Goal: Information Seeking & Learning: Learn about a topic

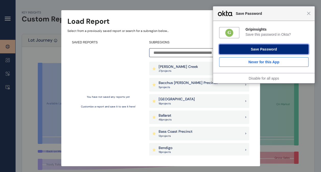
click at [272, 49] on button "Save Password" at bounding box center [263, 49] width 89 height 10
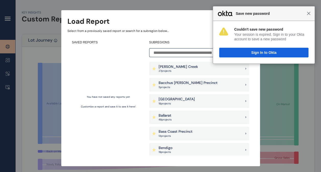
click at [309, 14] on span "Close" at bounding box center [308, 13] width 4 height 4
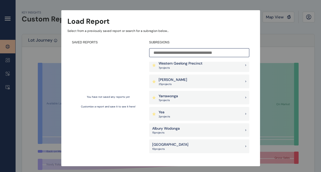
scroll to position [538, 0]
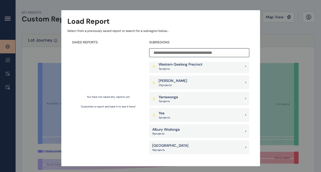
click at [192, 84] on div "[PERSON_NAME] 25 project s" at bounding box center [199, 83] width 100 height 14
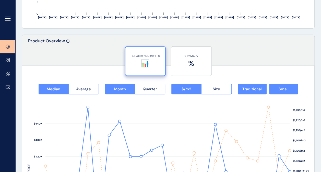
scroll to position [607, 0]
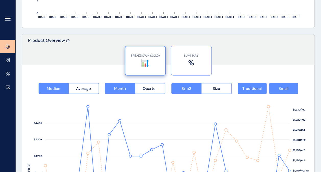
click at [192, 64] on label "%" at bounding box center [190, 63] width 35 height 10
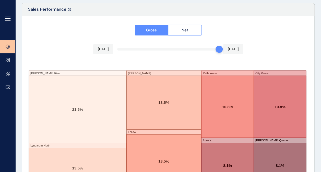
scroll to position [811, 0]
click at [182, 27] on span "Net" at bounding box center [184, 29] width 7 height 5
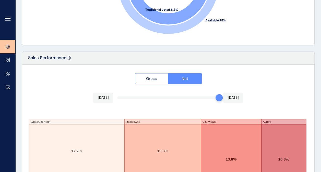
scroll to position [762, 0]
click at [155, 78] on span "Gross" at bounding box center [151, 78] width 11 height 5
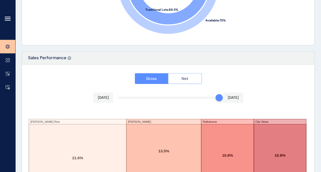
click at [184, 77] on span "Net" at bounding box center [184, 78] width 7 height 5
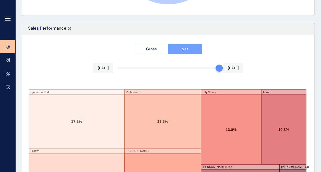
scroll to position [840, 0]
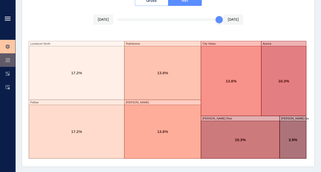
click at [8, 59] on icon at bounding box center [8, 60] width 4 height 4
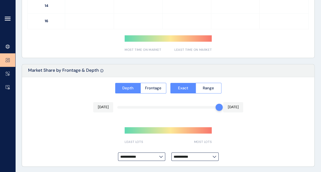
type input "**********"
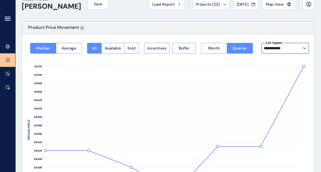
scroll to position [13, 0]
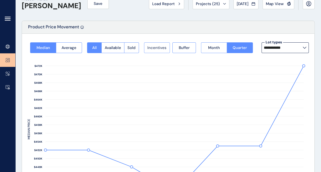
click at [162, 46] on span "Incentives" at bounding box center [156, 47] width 19 height 5
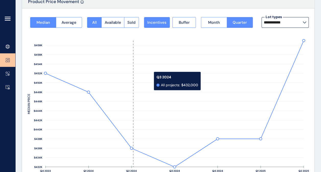
scroll to position [38, 0]
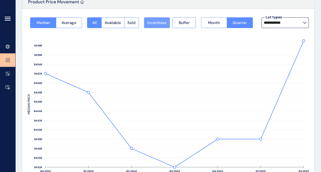
click at [158, 20] on span "Incentives" at bounding box center [156, 22] width 19 height 5
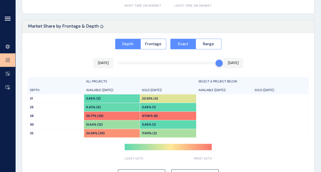
scroll to position [424, 0]
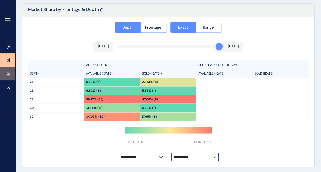
click at [11, 73] on link at bounding box center [7, 74] width 15 height 14
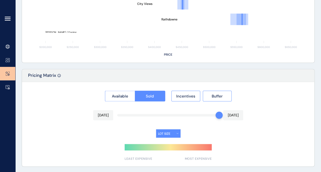
type input "**********"
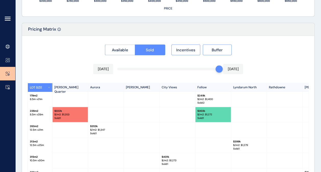
scroll to position [461, 0]
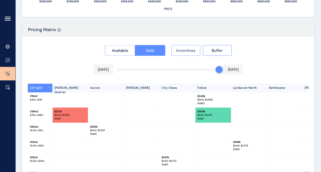
click at [185, 50] on span "Incentives" at bounding box center [185, 50] width 19 height 5
click at [188, 48] on span "Incentives" at bounding box center [185, 50] width 19 height 5
click at [189, 48] on span "Incentives" at bounding box center [185, 50] width 19 height 5
click at [223, 46] on button "Buffer" at bounding box center [217, 50] width 29 height 11
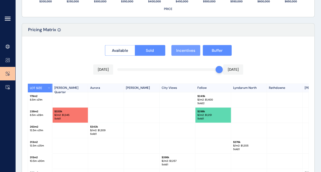
click at [189, 46] on button "Incentives" at bounding box center [185, 50] width 29 height 11
click at [211, 49] on button "Buffer" at bounding box center [217, 50] width 29 height 11
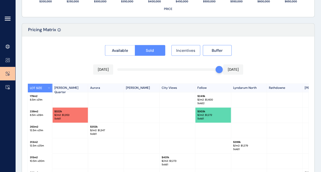
click at [188, 49] on span "Incentives" at bounding box center [185, 50] width 19 height 5
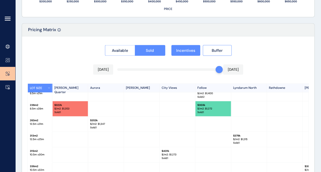
scroll to position [35, 0]
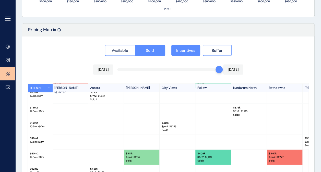
click at [279, 155] on p "$/m2: $ 1,277" at bounding box center [284, 157] width 31 height 4
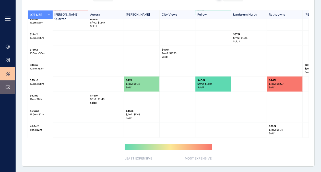
click at [8, 86] on icon at bounding box center [8, 87] width 4 height 4
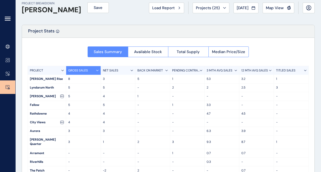
scroll to position [28, 0]
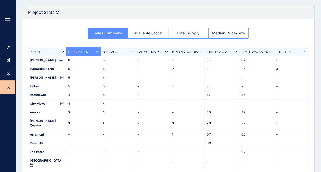
click at [123, 51] on div "NET SALES" at bounding box center [118, 51] width 35 height 9
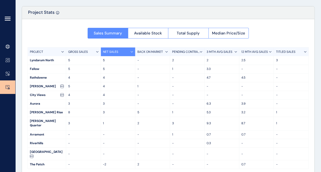
click at [123, 51] on div "NET SALES" at bounding box center [118, 51] width 35 height 9
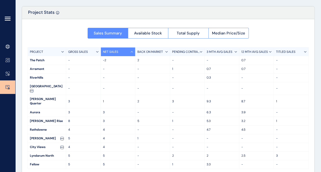
click at [123, 51] on div "NET SALES" at bounding box center [118, 51] width 35 height 9
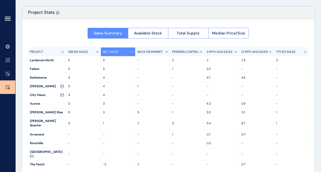
click at [214, 50] on p "3 MTH AVG SALES" at bounding box center [219, 52] width 26 height 4
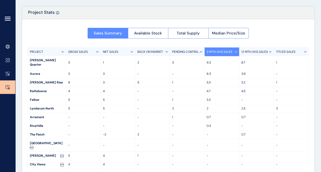
click at [286, 53] on p "TITLED SALES" at bounding box center [285, 52] width 19 height 4
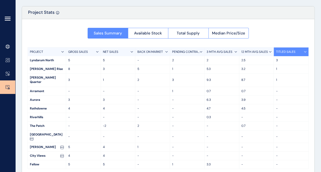
scroll to position [0, 0]
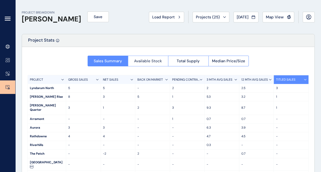
click at [147, 61] on span "Available Stock" at bounding box center [148, 60] width 28 height 5
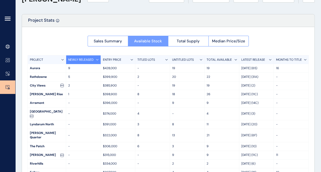
scroll to position [21, 0]
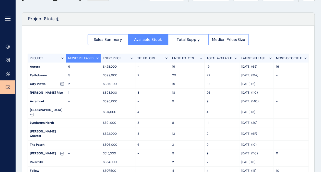
click at [145, 58] on p "TITLED LOTS" at bounding box center [146, 58] width 18 height 4
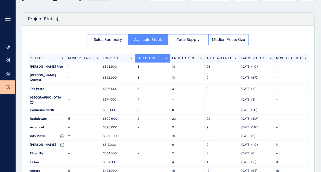
scroll to position [28, 0]
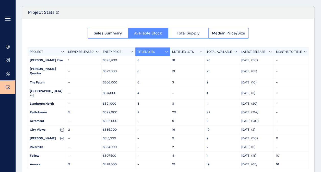
click at [198, 35] on span "Total Supply" at bounding box center [188, 33] width 23 height 5
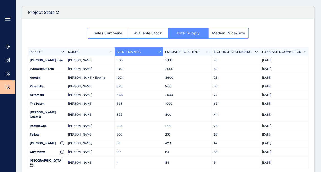
click at [224, 34] on span "Median Price/Size" at bounding box center [228, 33] width 33 height 5
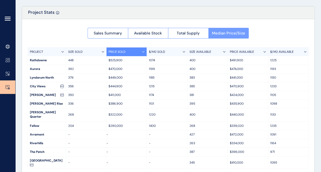
scroll to position [0, 0]
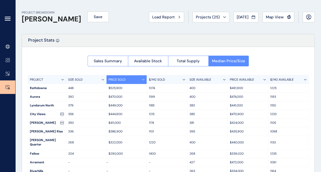
click at [9, 19] on icon at bounding box center [8, 19] width 6 height 6
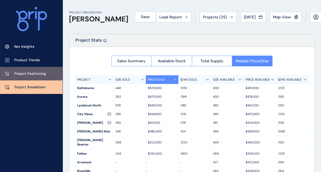
click at [34, 72] on p "Project Positioning" at bounding box center [30, 73] width 32 height 5
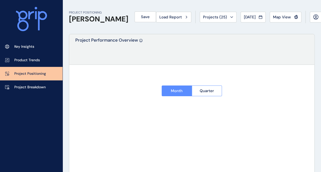
type input "**********"
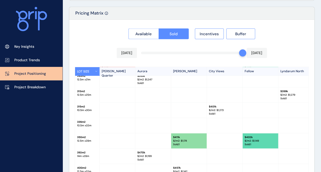
scroll to position [534, 0]
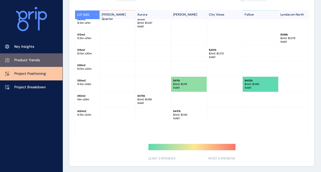
click at [33, 60] on p "Product Trends" at bounding box center [27, 60] width 26 height 5
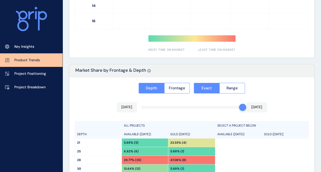
type input "**********"
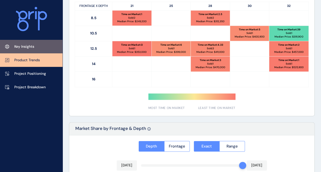
scroll to position [304, 0]
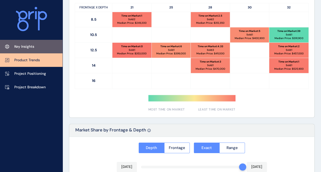
click at [32, 47] on p "Key Insights" at bounding box center [24, 46] width 20 height 5
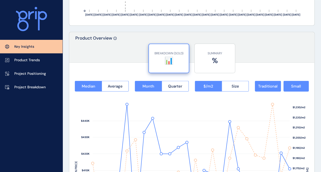
scroll to position [611, 0]
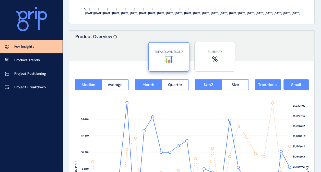
click at [170, 57] on label "📊" at bounding box center [168, 59] width 35 height 10
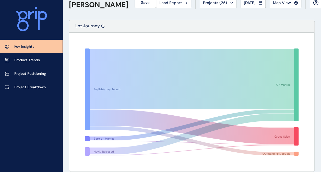
scroll to position [0, 0]
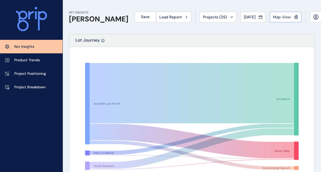
click at [280, 18] on span "Map View" at bounding box center [282, 17] width 18 height 5
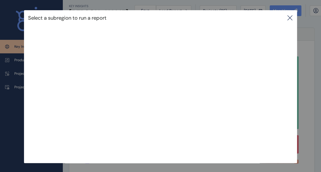
scroll to position [4, 0]
click at [15, 46] on div "Select a subregion to run a report" at bounding box center [160, 76] width 321 height 153
click at [291, 15] on icon at bounding box center [289, 18] width 6 height 6
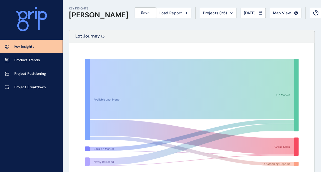
click at [82, 16] on h1 "[PERSON_NAME]" at bounding box center [98, 15] width 59 height 9
click at [166, 13] on span "Load Report" at bounding box center [170, 12] width 22 height 5
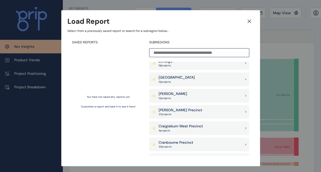
scroll to position [88, 0]
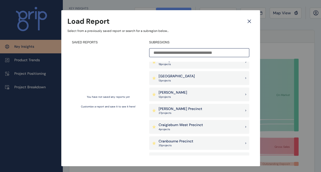
click at [167, 111] on p "[PERSON_NAME] Precinct" at bounding box center [180, 108] width 44 height 5
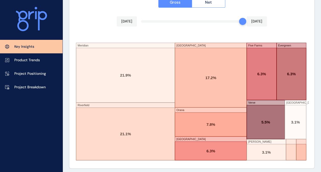
scroll to position [901, 0]
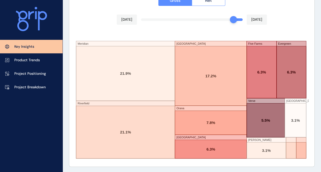
drag, startPoint x: 238, startPoint y: 20, endPoint x: 228, endPoint y: 19, distance: 9.7
click at [230, 19] on div at bounding box center [233, 19] width 7 height 7
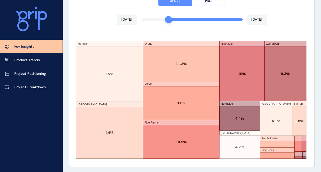
drag, startPoint x: 232, startPoint y: 19, endPoint x: 166, endPoint y: 20, distance: 65.8
click at [166, 20] on div at bounding box center [168, 19] width 7 height 7
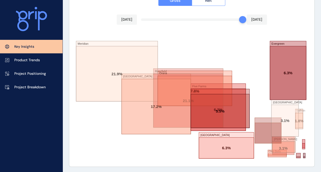
drag, startPoint x: 172, startPoint y: 19, endPoint x: 257, endPoint y: 25, distance: 84.9
click at [257, 25] on div "Gross Net [DATE] [DATE] Meridian Riverfield [GEOGRAPHIC_DATA] [GEOGRAPHIC_DATA]…" at bounding box center [191, 76] width 245 height 180
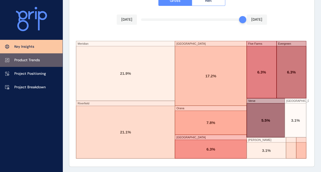
click at [28, 63] on link "Product Trends" at bounding box center [31, 60] width 63 height 14
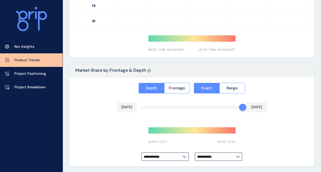
type input "**********"
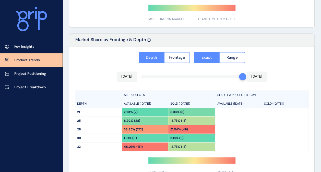
scroll to position [393, 0]
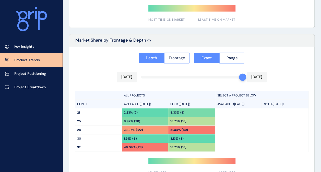
click at [177, 58] on span "Frontage" at bounding box center [177, 57] width 16 height 5
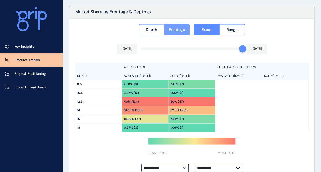
scroll to position [417, 0]
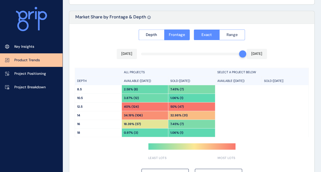
click at [233, 36] on span "Range" at bounding box center [231, 34] width 11 height 5
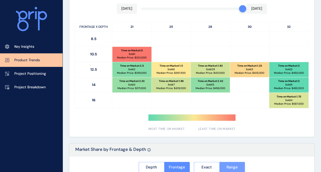
scroll to position [285, 0]
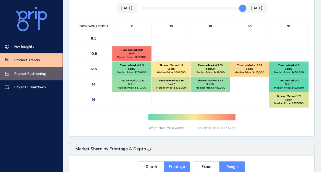
click at [35, 69] on link "Project Positioning" at bounding box center [31, 74] width 63 height 14
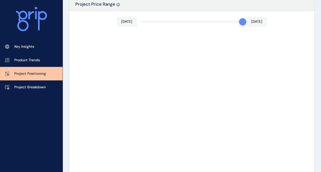
type input "********"
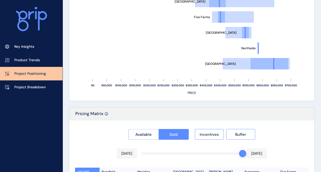
scroll to position [368, 0]
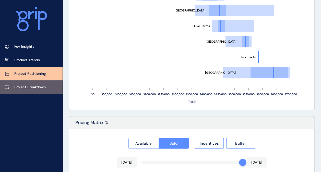
click at [24, 90] on link "Project Breakdown" at bounding box center [31, 87] width 63 height 14
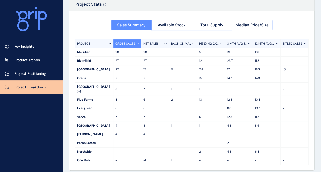
scroll to position [36, 0]
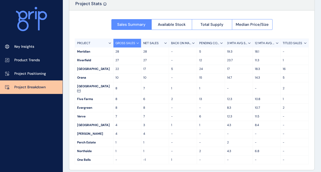
click at [292, 44] on p "TITLED SALES" at bounding box center [291, 43] width 19 height 4
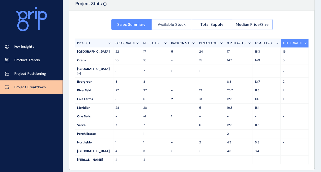
click at [174, 27] on button "Available Stock" at bounding box center [171, 24] width 40 height 11
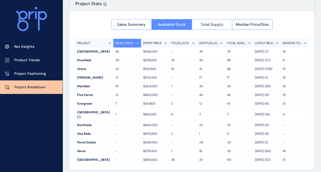
click at [214, 27] on button "Total Supply" at bounding box center [212, 24] width 40 height 11
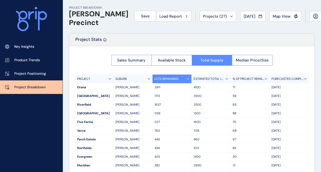
scroll to position [0, 0]
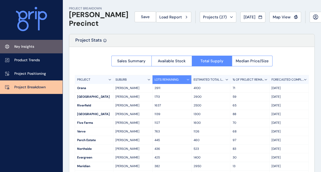
click at [33, 48] on p "Key Insights" at bounding box center [24, 46] width 20 height 5
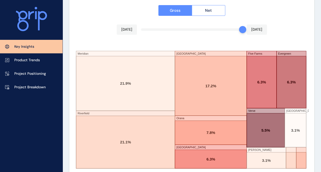
scroll to position [901, 0]
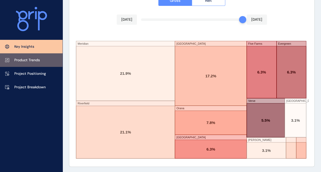
click at [30, 59] on p "Product Trends" at bounding box center [27, 60] width 26 height 5
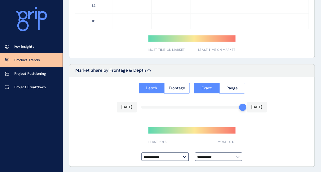
type input "**********"
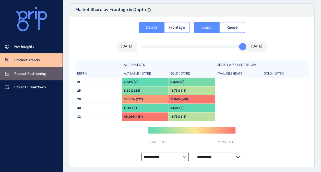
click at [42, 72] on p "Project Positioning" at bounding box center [30, 73] width 32 height 5
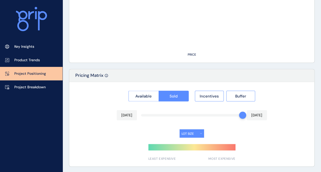
type input "********"
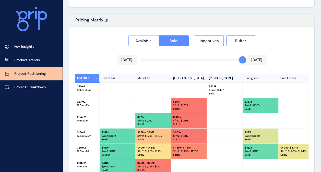
scroll to position [471, 0]
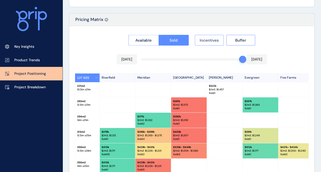
click at [211, 42] on button "Incentives" at bounding box center [209, 40] width 29 height 11
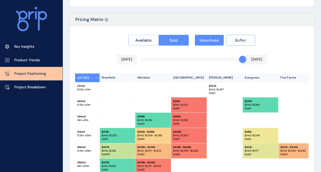
click at [239, 41] on span "Buffer" at bounding box center [240, 40] width 11 height 5
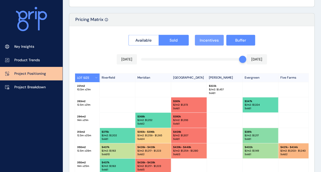
click at [208, 36] on button "Incentives" at bounding box center [209, 40] width 29 height 11
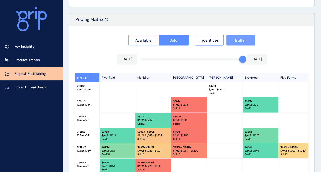
click at [239, 39] on span "Buffer" at bounding box center [240, 40] width 11 height 5
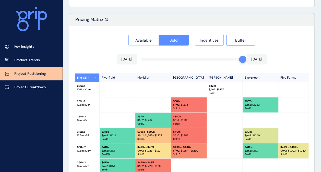
click at [210, 39] on span "Incentives" at bounding box center [208, 40] width 19 height 5
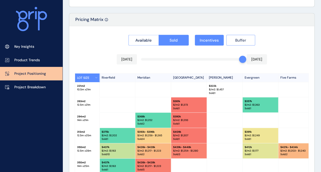
click at [252, 41] on button "Buffer" at bounding box center [240, 40] width 29 height 11
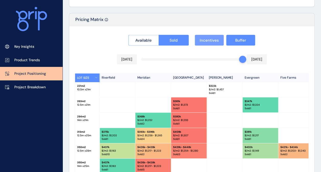
click at [215, 40] on span "Incentives" at bounding box center [208, 40] width 19 height 5
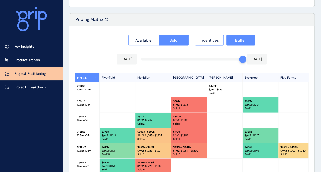
click at [209, 38] on span "Incentives" at bounding box center [208, 40] width 19 height 5
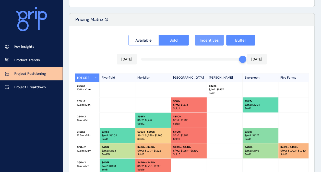
drag, startPoint x: 209, startPoint y: 38, endPoint x: 213, endPoint y: 41, distance: 4.5
click at [213, 41] on span "Incentives" at bounding box center [208, 40] width 19 height 5
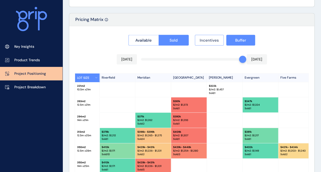
click at [213, 41] on span "Incentives" at bounding box center [208, 40] width 19 height 5
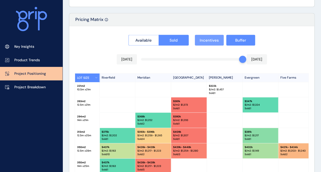
click at [213, 41] on span "Incentives" at bounding box center [208, 40] width 19 height 5
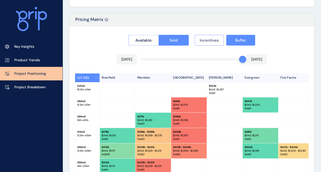
click at [213, 41] on span "Incentives" at bounding box center [208, 40] width 19 height 5
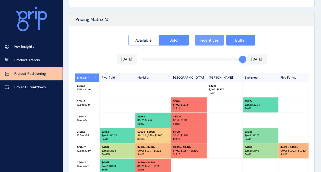
click at [213, 41] on span "Incentives" at bounding box center [208, 40] width 19 height 5
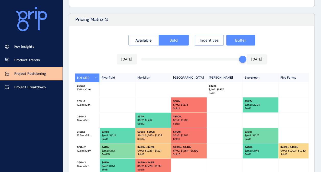
click at [213, 41] on span "Incentives" at bounding box center [208, 40] width 19 height 5
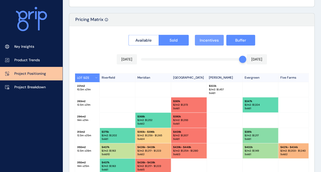
click at [213, 41] on span "Incentives" at bounding box center [208, 40] width 19 height 5
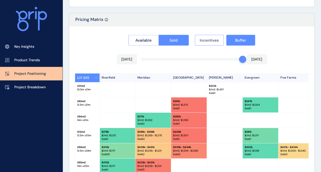
click at [213, 41] on span "Incentives" at bounding box center [208, 40] width 19 height 5
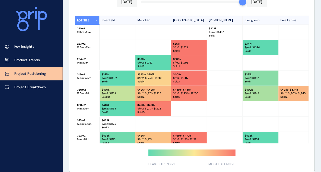
scroll to position [534, 0]
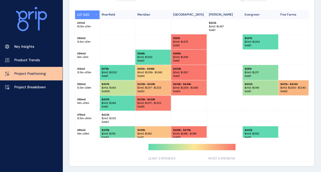
click at [179, 104] on div at bounding box center [189, 103] width 36 height 15
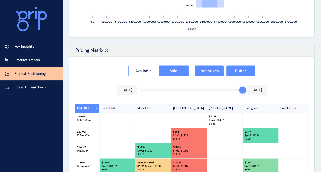
scroll to position [441, 0]
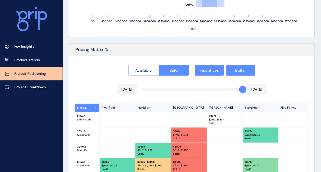
click at [150, 69] on span "Available" at bounding box center [143, 70] width 16 height 5
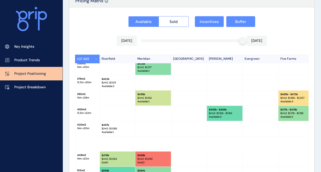
scroll to position [534, 0]
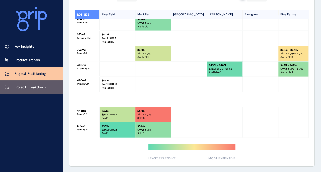
click at [23, 85] on p "Project Breakdown" at bounding box center [29, 87] width 31 height 5
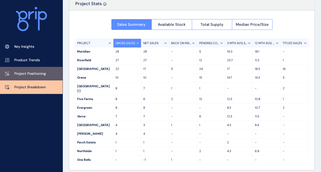
click at [37, 74] on p "Project Positioning" at bounding box center [30, 73] width 32 height 5
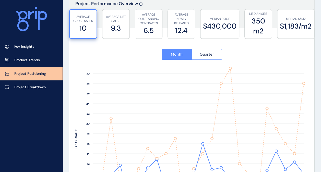
click at [203, 56] on span "Quarter" at bounding box center [206, 54] width 14 height 5
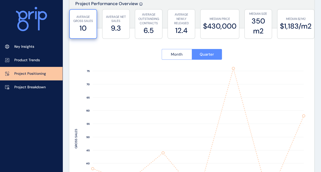
click at [184, 54] on button "Month" at bounding box center [176, 54] width 30 height 11
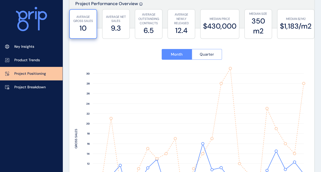
click at [205, 53] on span "Quarter" at bounding box center [206, 54] width 14 height 5
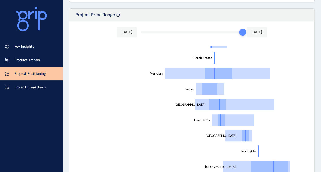
scroll to position [83, 0]
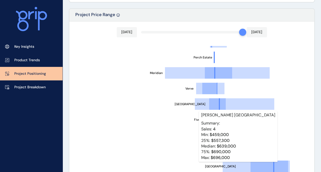
click at [225, 166] on line at bounding box center [236, 166] width 28 height 0
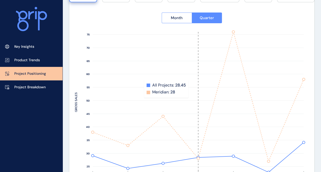
scroll to position [0, 0]
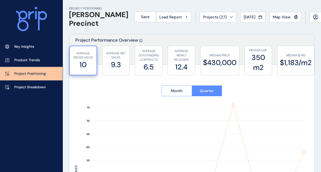
click at [32, 20] on icon at bounding box center [31, 19] width 31 height 24
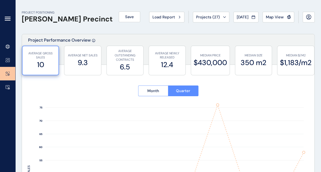
click at [8, 20] on icon at bounding box center [7, 20] width 5 height 0
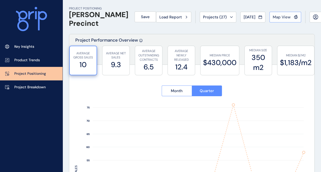
click at [275, 19] on span "Map View" at bounding box center [281, 17] width 18 height 5
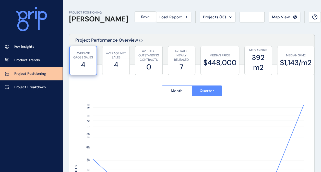
type input "******"
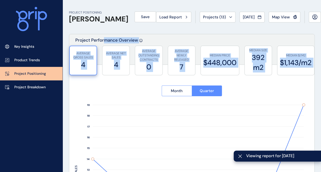
drag, startPoint x: 87, startPoint y: 27, endPoint x: 170, endPoint y: 97, distance: 108.6
click at [170, 97] on div "**********" at bounding box center [191, 155] width 245 height 243
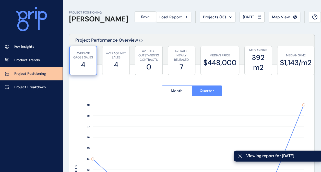
click at [126, 126] on rect at bounding box center [127, 175] width 35 height 140
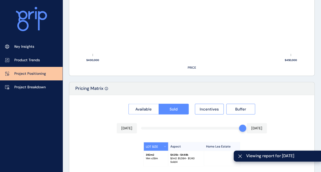
scroll to position [430, 0]
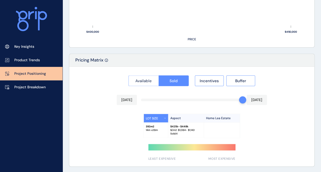
click at [153, 81] on button "Available" at bounding box center [143, 80] width 30 height 11
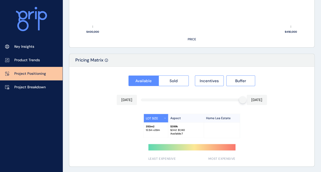
click at [28, 23] on icon at bounding box center [31, 19] width 31 height 24
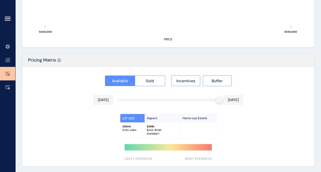
click at [9, 19] on icon at bounding box center [7, 19] width 5 height 0
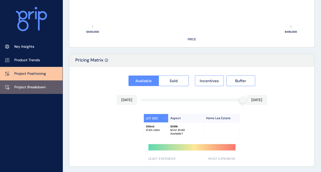
click at [24, 86] on p "Project Breakdown" at bounding box center [29, 87] width 31 height 5
